Goal: Navigation & Orientation: Find specific page/section

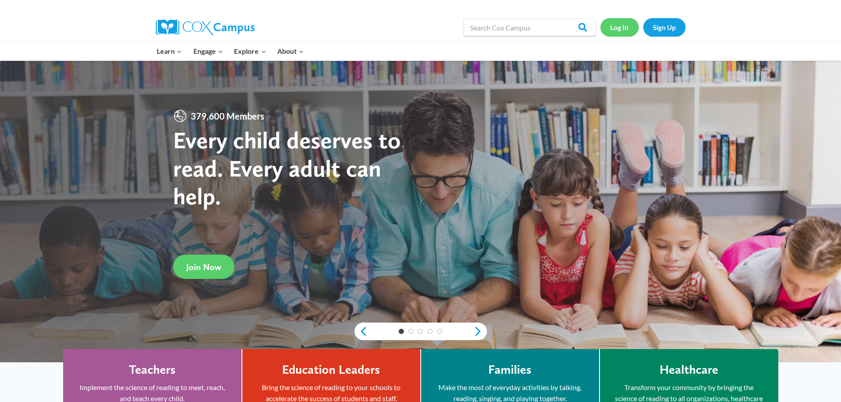
click at [625, 26] on link "Log In" at bounding box center [620, 27] width 38 height 18
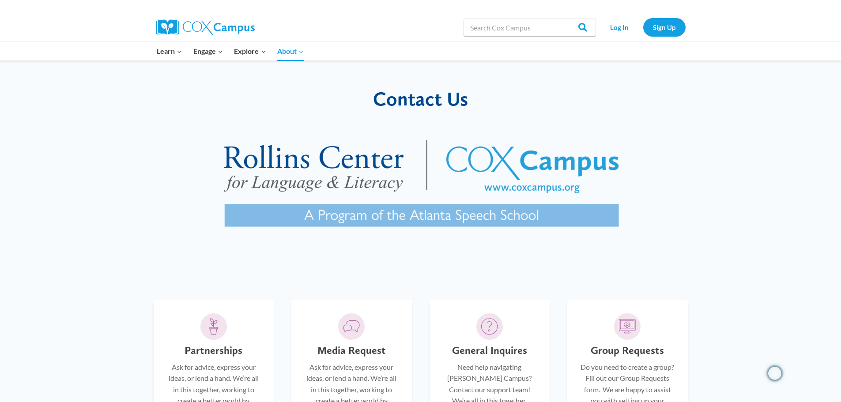
click at [540, 159] on img at bounding box center [421, 188] width 452 height 136
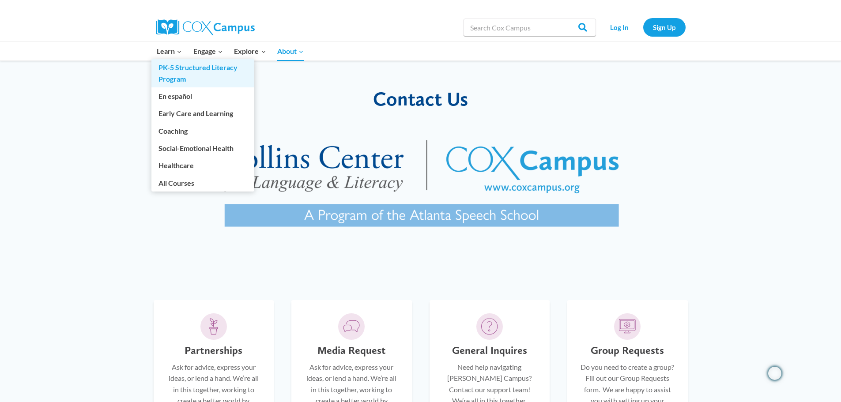
click at [183, 82] on link "PK-5 Structured Literacy Program" at bounding box center [202, 73] width 103 height 28
